Goal: Information Seeking & Learning: Learn about a topic

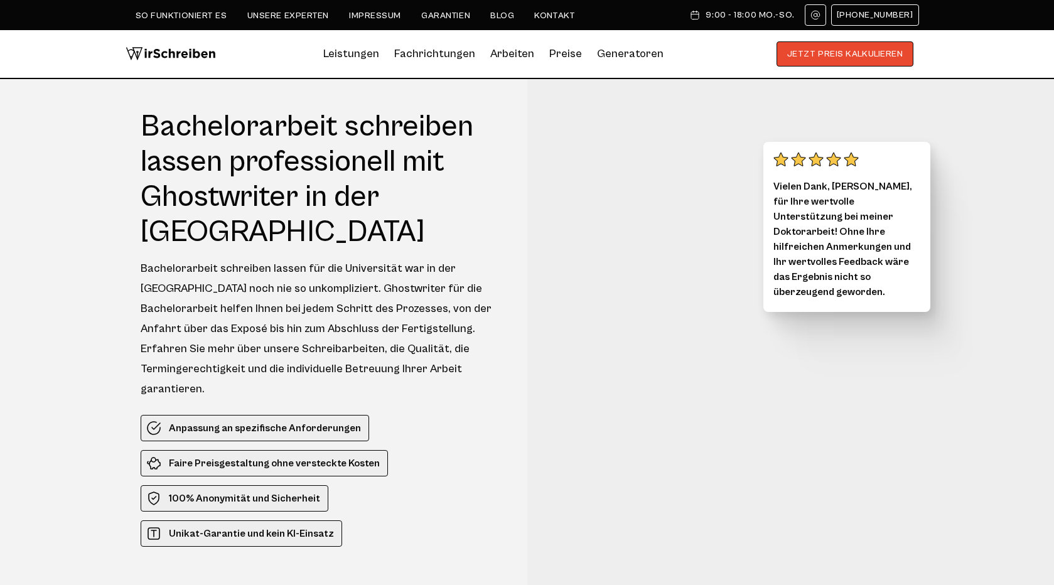
click at [255, 123] on h1 "Bachelorarbeit schreiben lassen professionell mit Ghostwriter in der [GEOGRAPHI…" at bounding box center [323, 179] width 364 height 141
copy h1 "Bachelorarbeit"
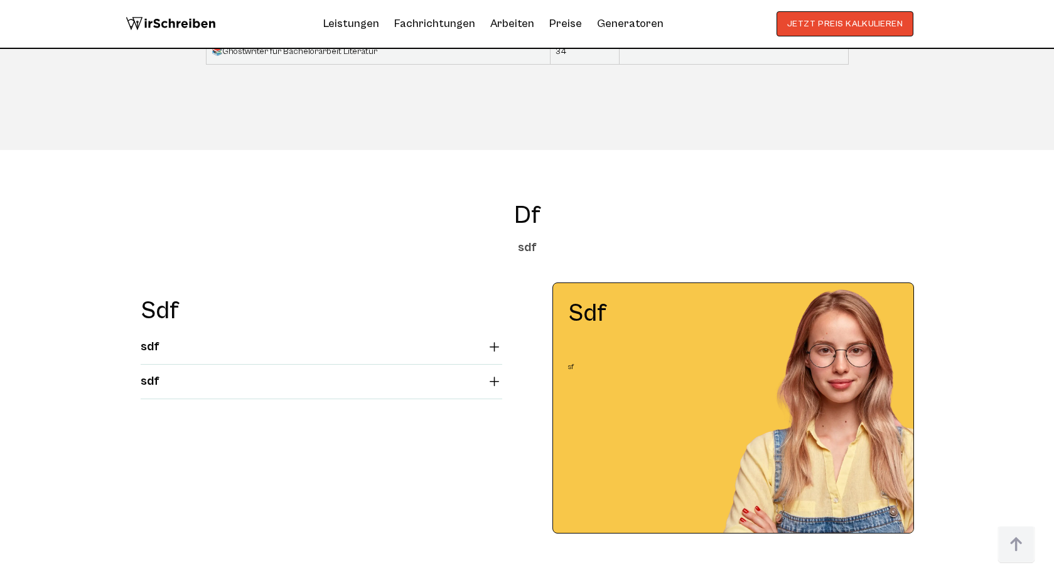
scroll to position [4586, 0]
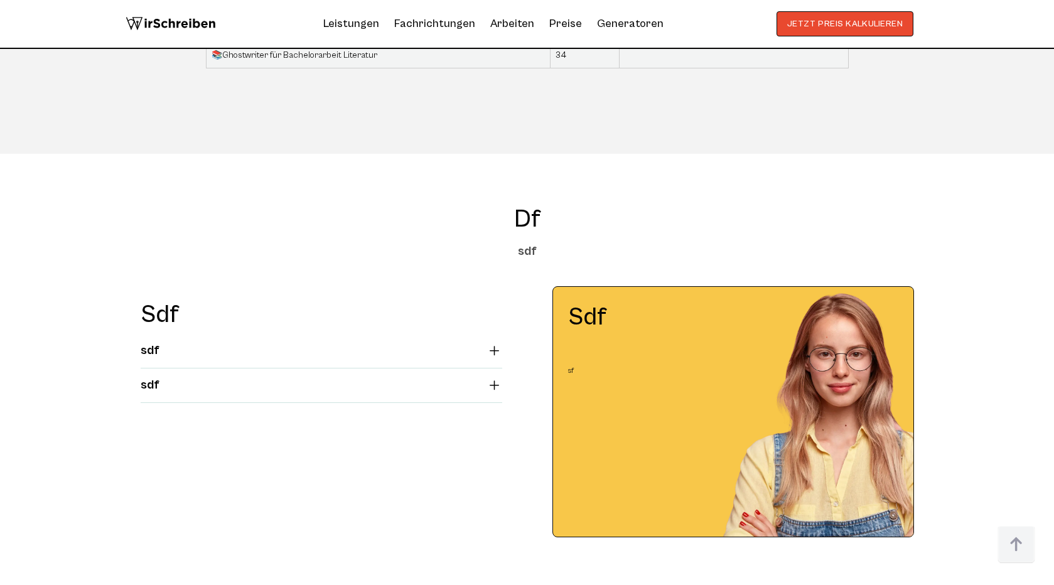
click at [490, 343] on summary "sdf" at bounding box center [322, 350] width 362 height 15
click at [494, 343] on summary "sdf" at bounding box center [322, 350] width 362 height 15
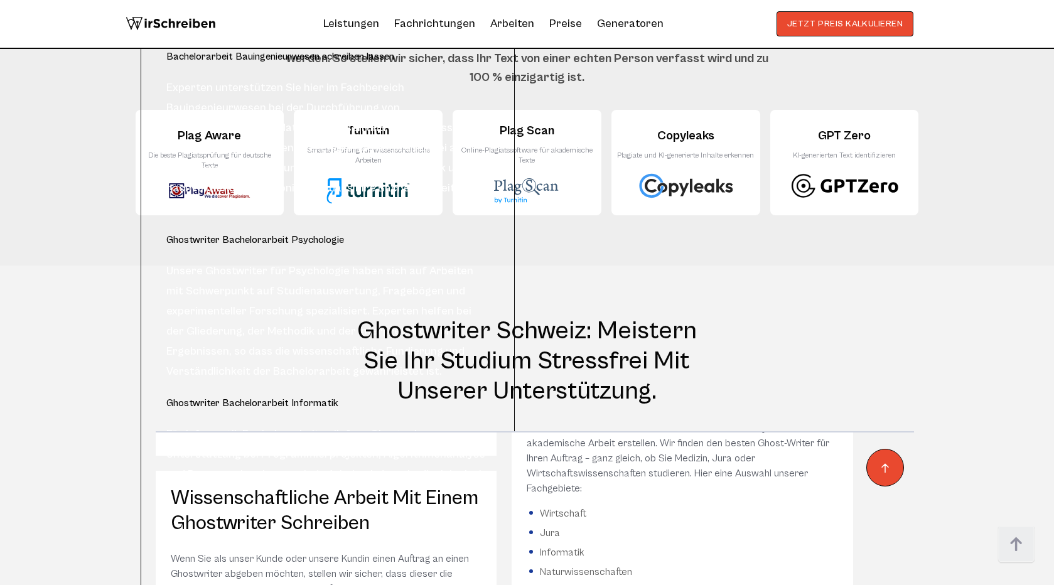
scroll to position [525, 0]
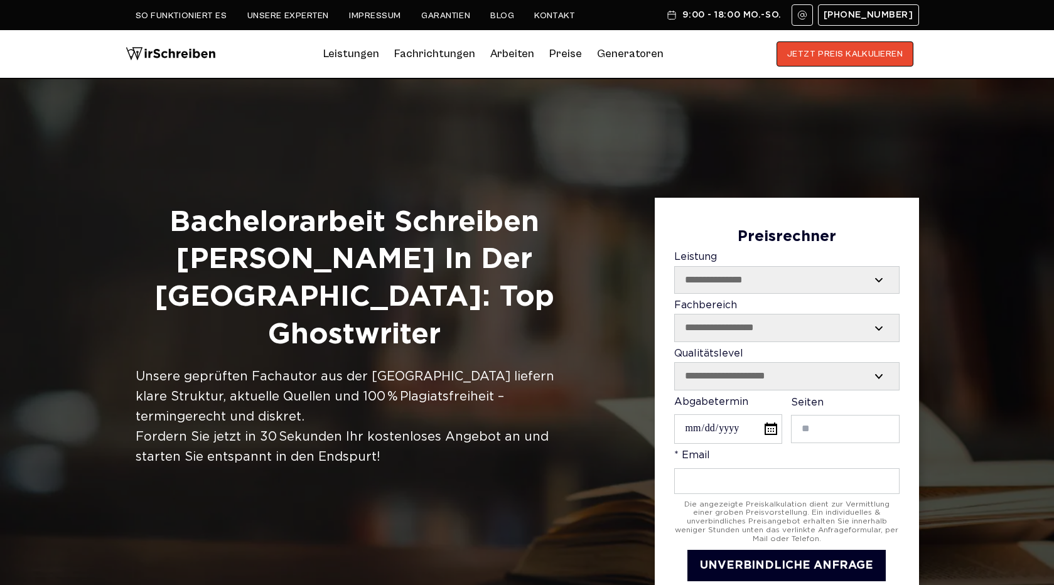
click at [269, 232] on h1 "Bachelorarbeit Schreiben [PERSON_NAME] in der [GEOGRAPHIC_DATA]: Top Ghostwriter" at bounding box center [355, 279] width 438 height 150
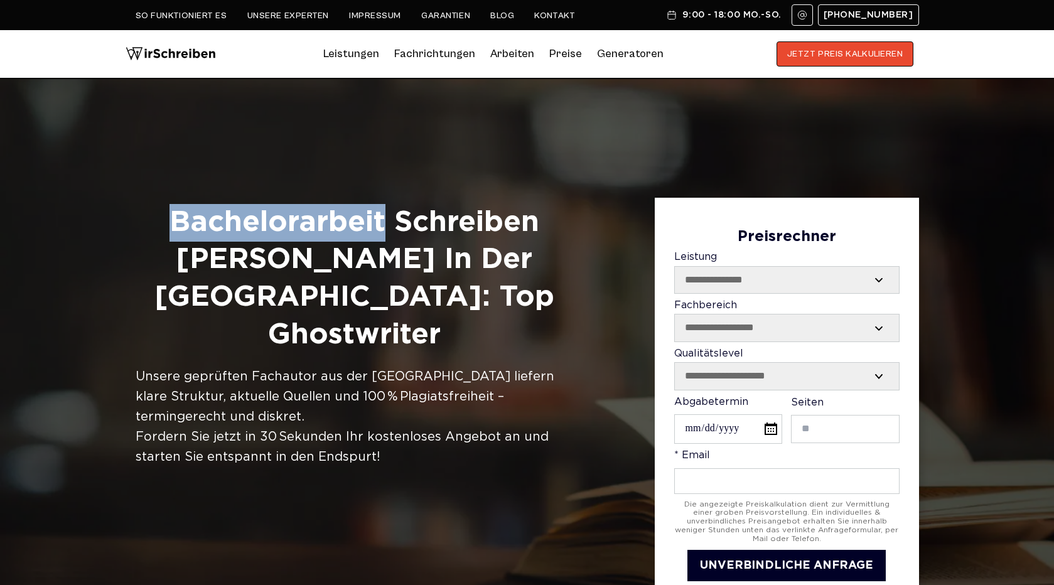
click at [269, 232] on h1 "Bachelorarbeit Schreiben Lassen in der Schweiz: Top Ghostwriter" at bounding box center [355, 279] width 438 height 150
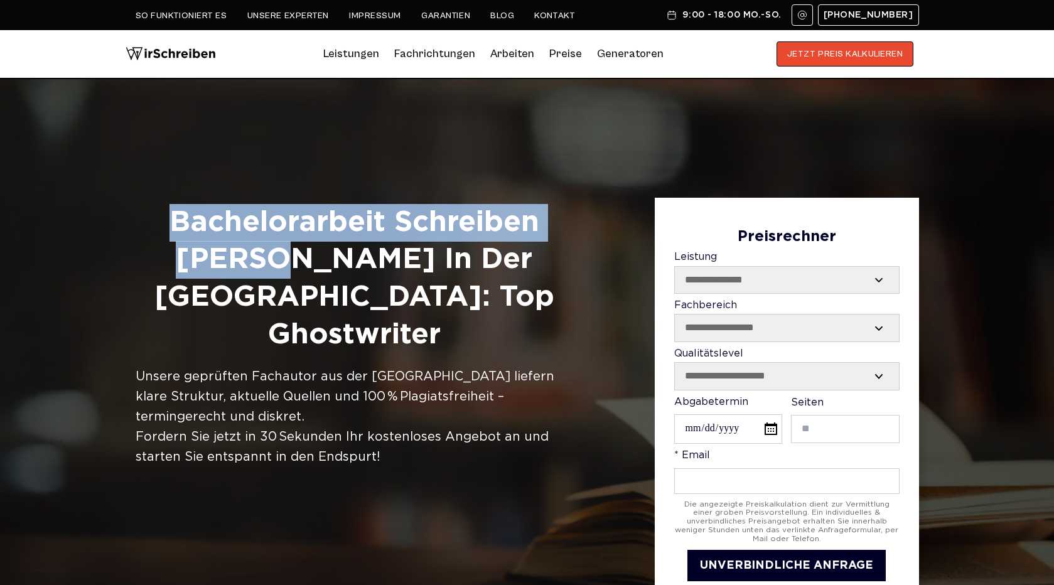
click at [227, 257] on h1 "Bachelorarbeit Schreiben Lassen in der Schweiz: Top Ghostwriter" at bounding box center [355, 279] width 438 height 150
copy h1 "Bachelorarbeit Schreiben Lassen"
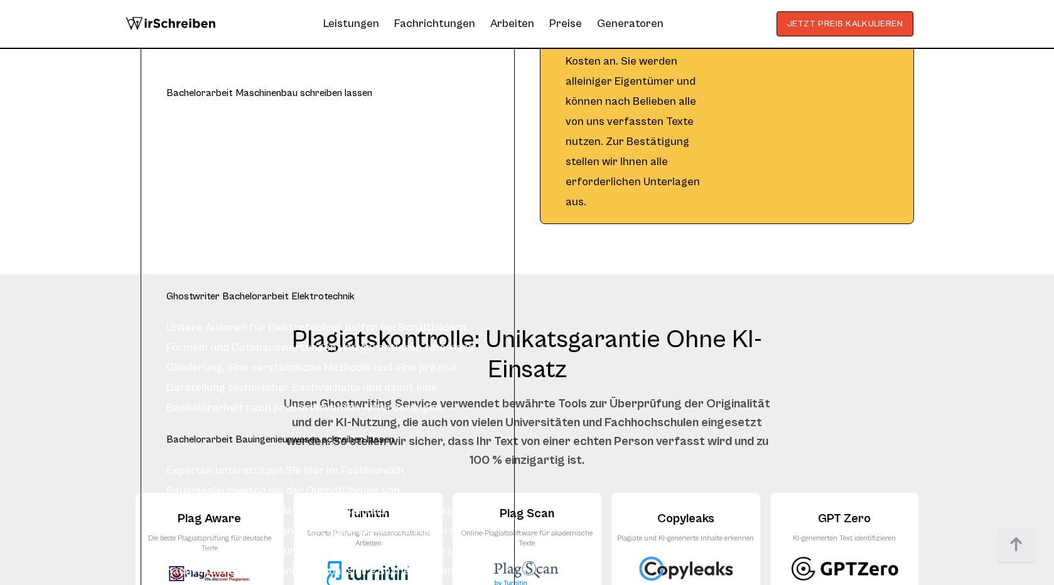
scroll to position [9217, 0]
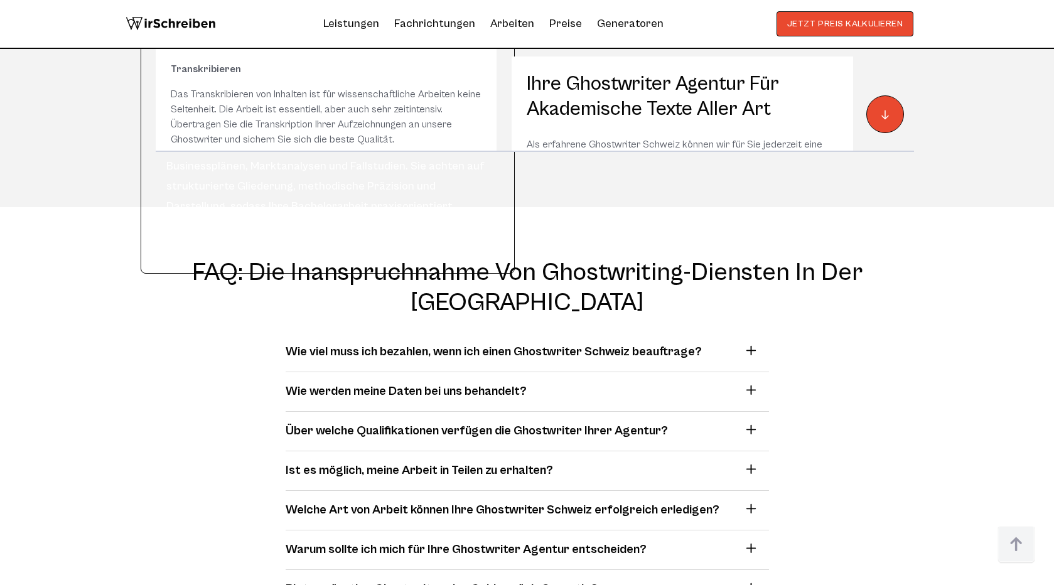
scroll to position [6225, 0]
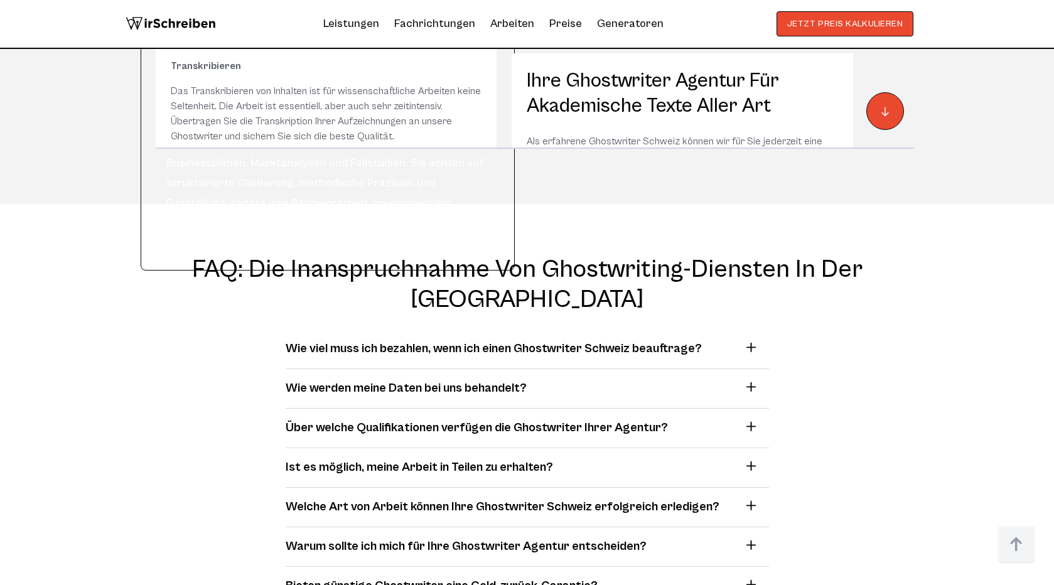
click at [628, 340] on h3 "Wie viel muss ich bezahlen, wenn ich einen Ghostwriter Schweiz beauftrage?" at bounding box center [494, 349] width 416 height 19
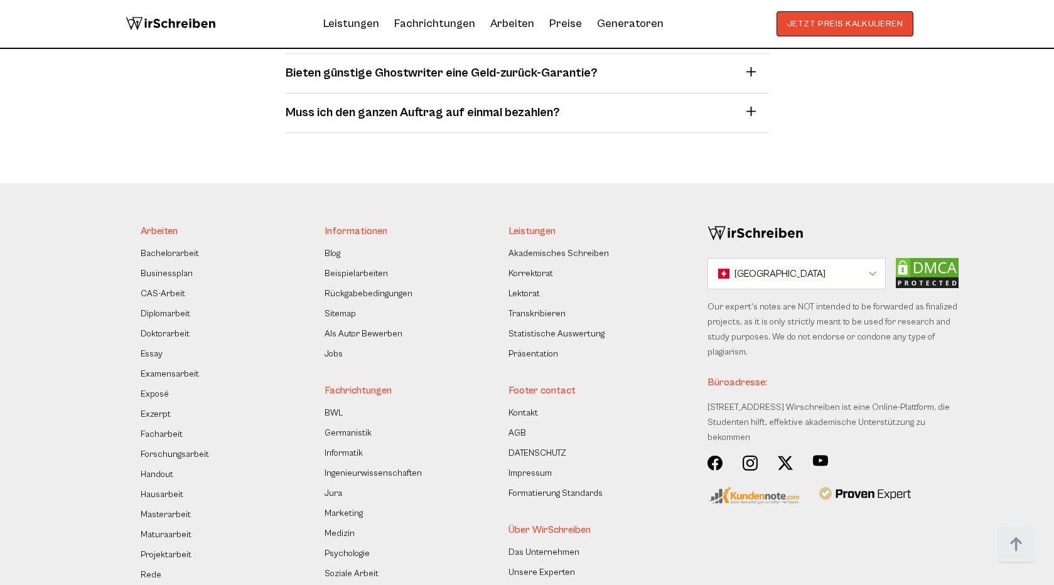
scroll to position [6859, 0]
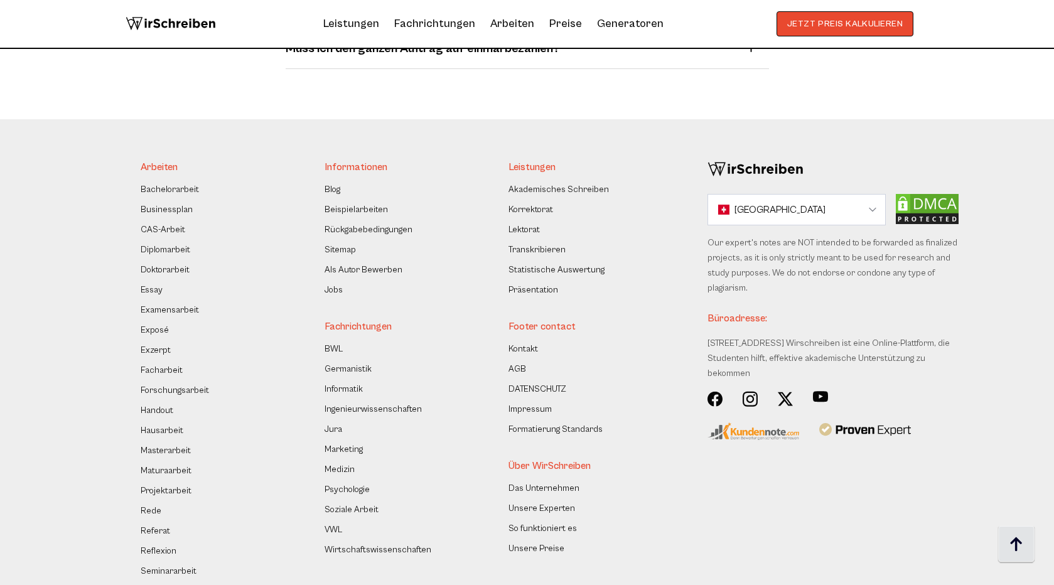
click at [1008, 536] on img at bounding box center [1017, 545] width 38 height 38
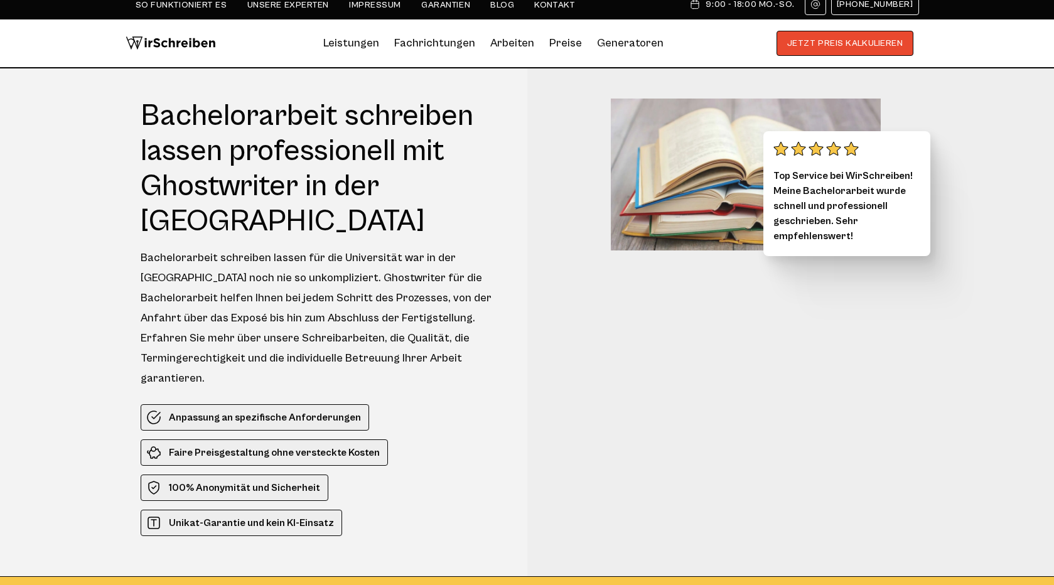
scroll to position [0, 0]
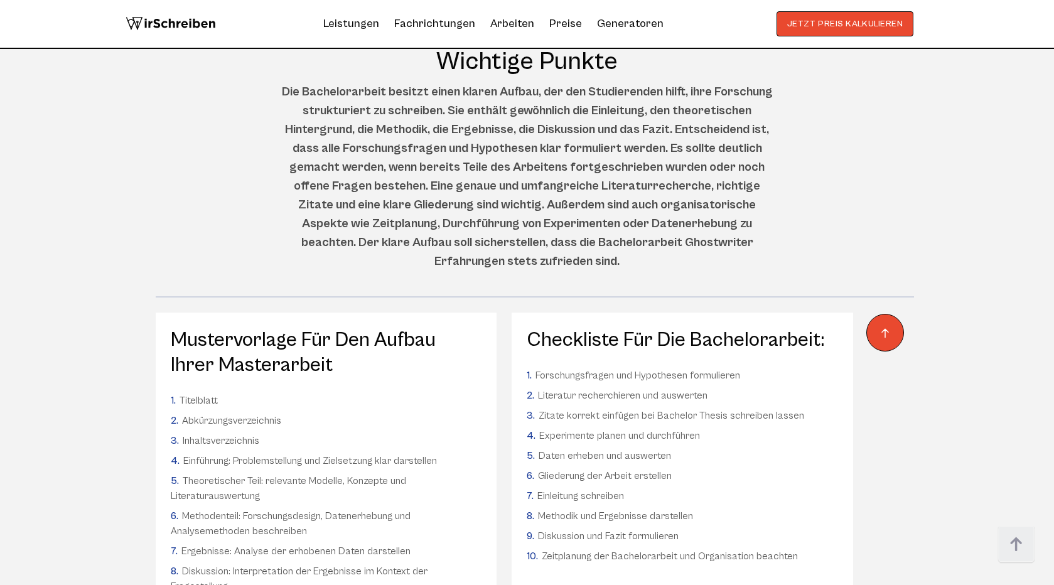
scroll to position [9297, 0]
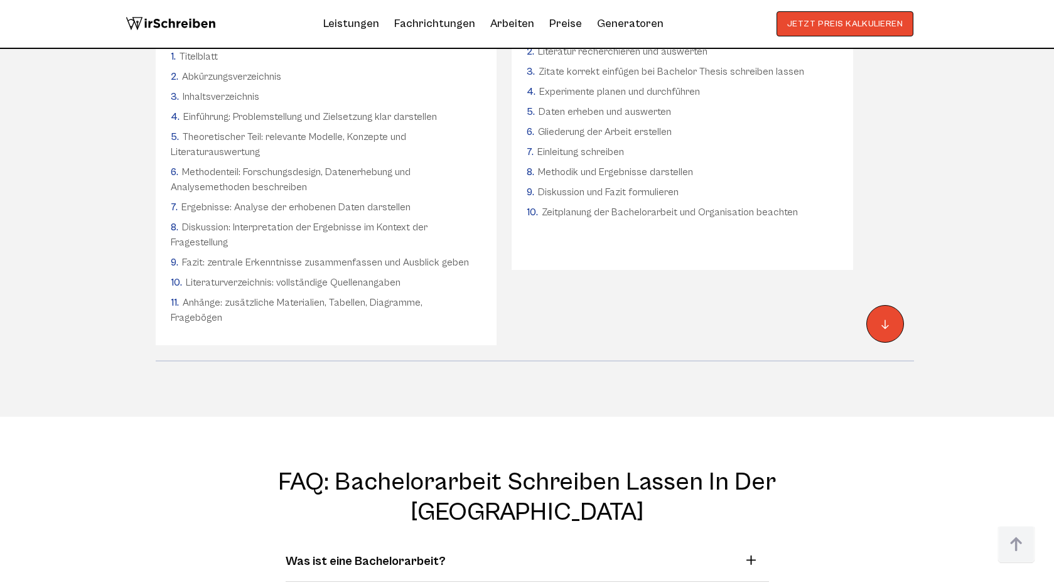
scroll to position [9644, 0]
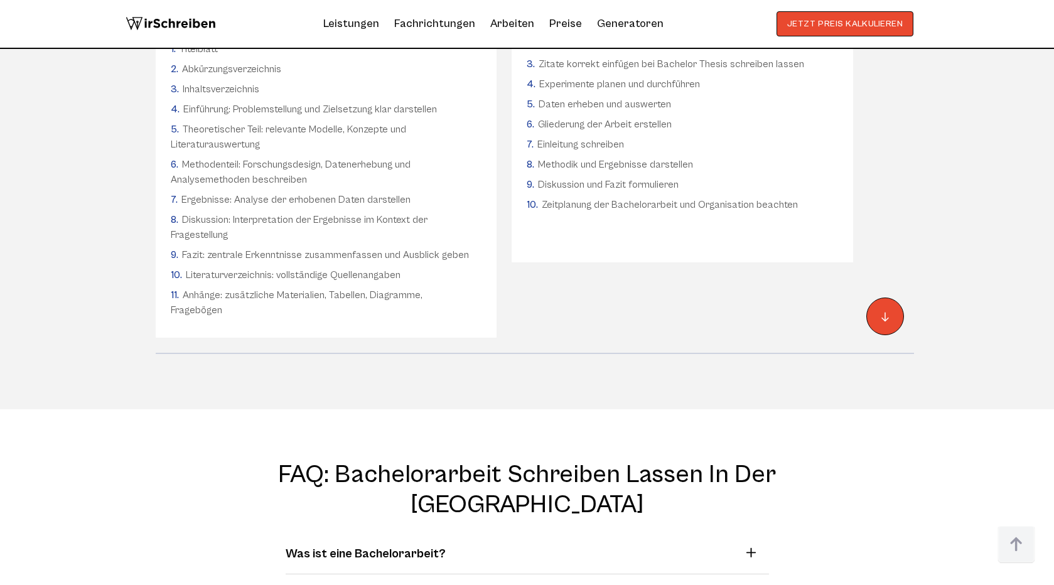
click at [409, 460] on h2 "FAQ: Bachelorarbeit schreiben lassen in der [GEOGRAPHIC_DATA]" at bounding box center [527, 490] width 727 height 60
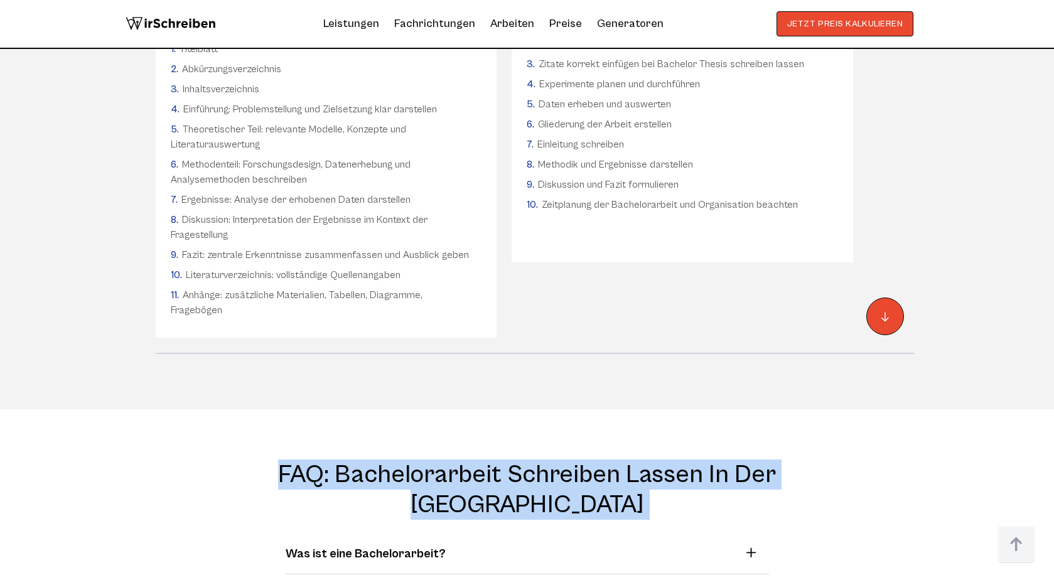
click at [409, 460] on h2 "FAQ: Bachelorarbeit schreiben lassen in der [GEOGRAPHIC_DATA]" at bounding box center [527, 490] width 727 height 60
click at [379, 460] on h2 "FAQ: Bachelorarbeit schreiben lassen in der [GEOGRAPHIC_DATA]" at bounding box center [527, 490] width 727 height 60
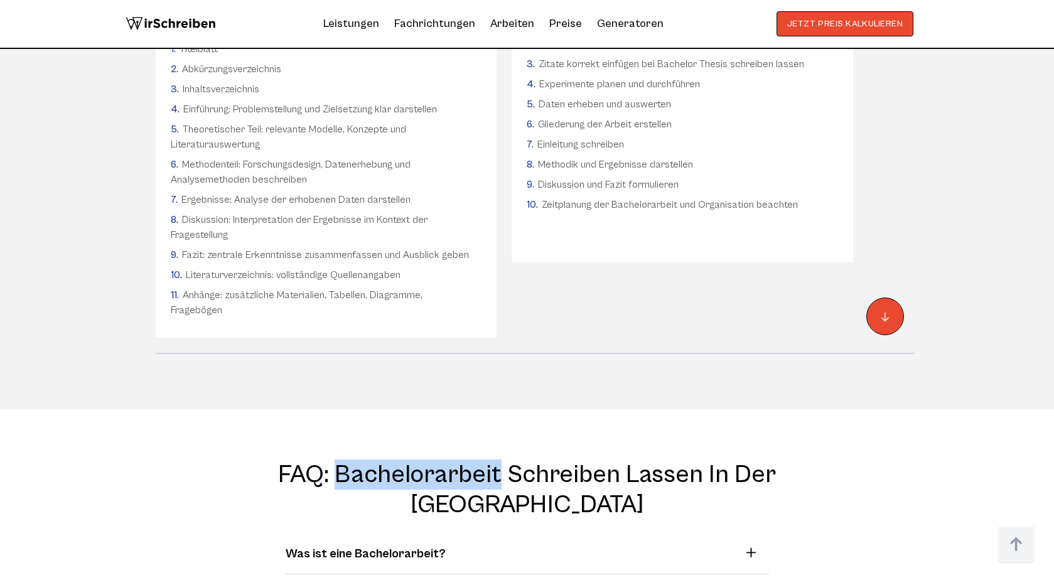
click at [379, 460] on h2 "FAQ: Bachelorarbeit schreiben lassen in der [GEOGRAPHIC_DATA]" at bounding box center [527, 490] width 727 height 60
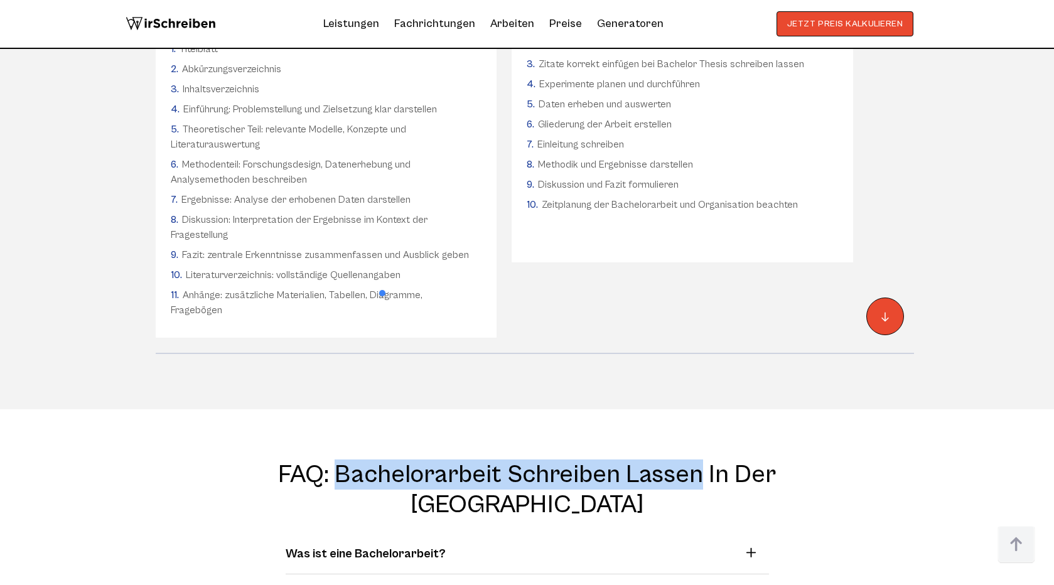
click at [625, 460] on h2 "FAQ: Bachelorarbeit schreiben lassen in der [GEOGRAPHIC_DATA]" at bounding box center [527, 490] width 727 height 60
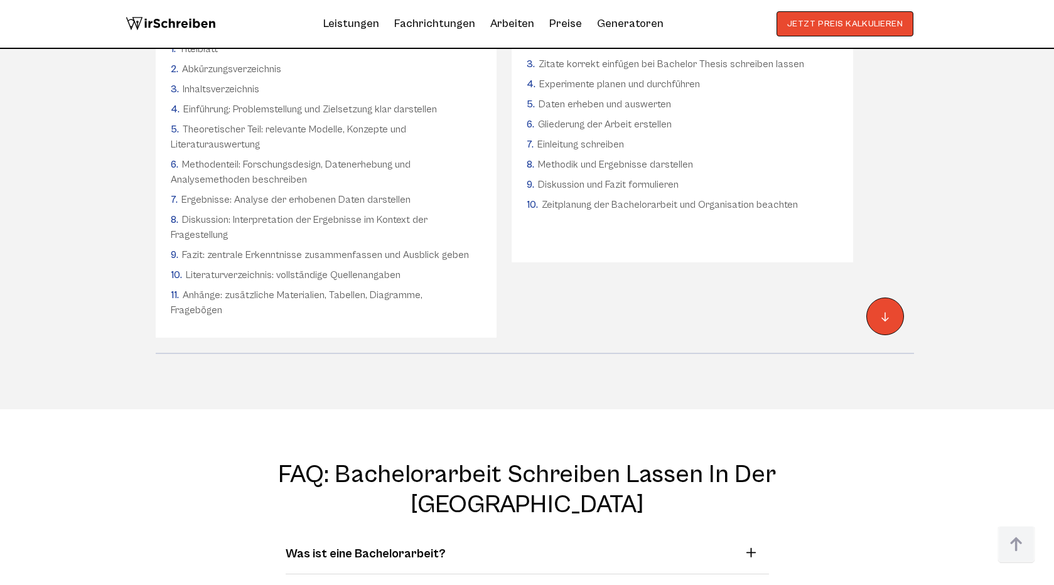
click at [679, 585] on summary "Wie lange dauert es, eine Bachelorarbeit schreiben zu lassen?" at bounding box center [522, 594] width 473 height 19
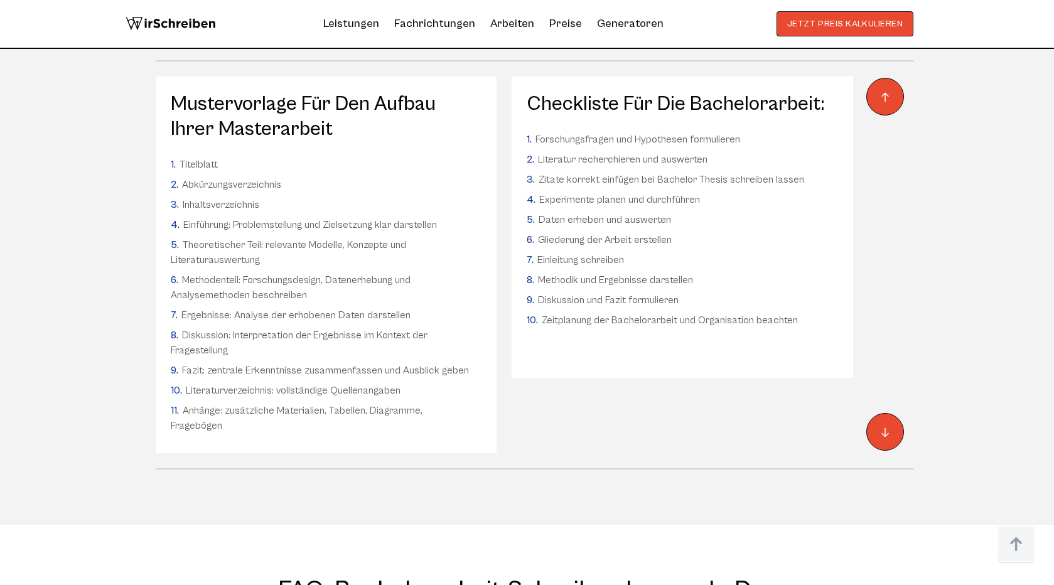
scroll to position [9490, 0]
